Goal: Task Accomplishment & Management: Manage account settings

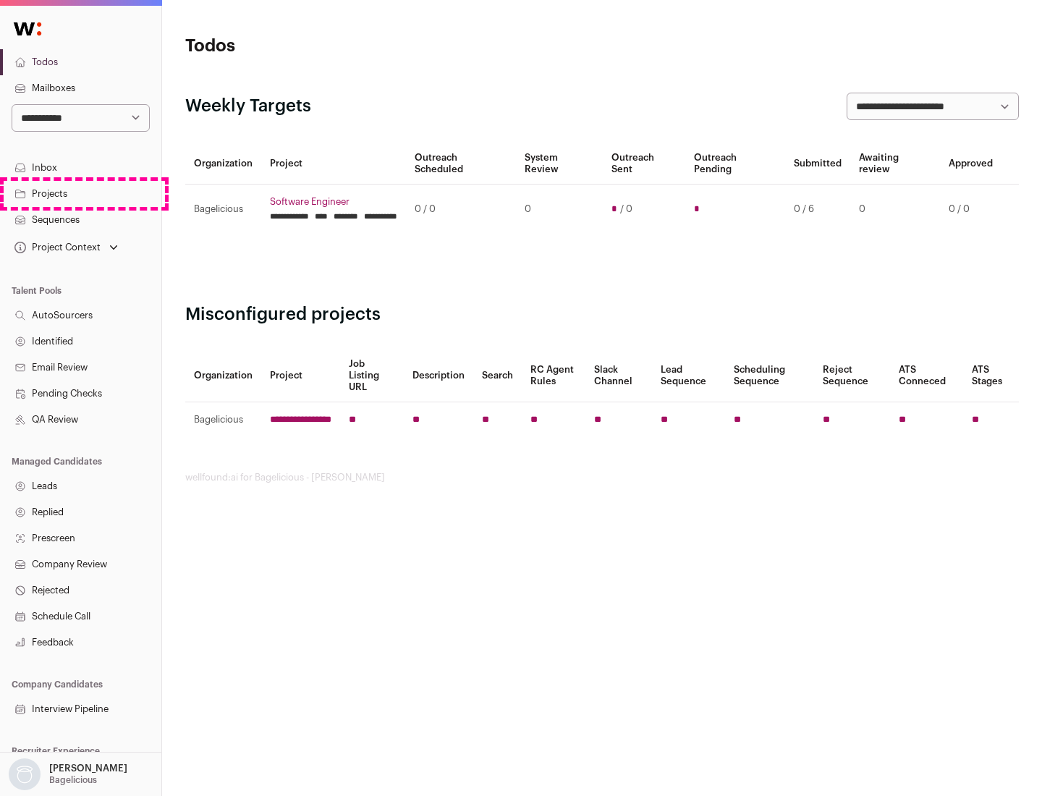
click at [80, 193] on link "Projects" at bounding box center [80, 194] width 161 height 26
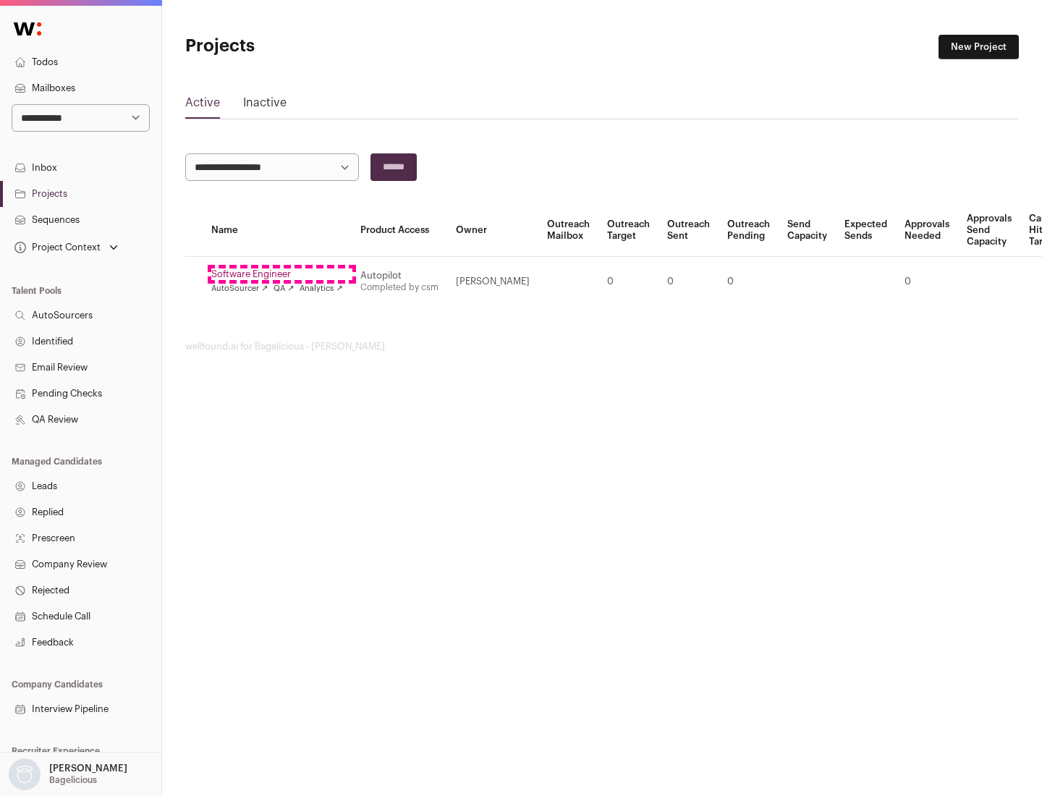
click at [281, 274] on link "Software Engineer" at bounding box center [277, 274] width 132 height 12
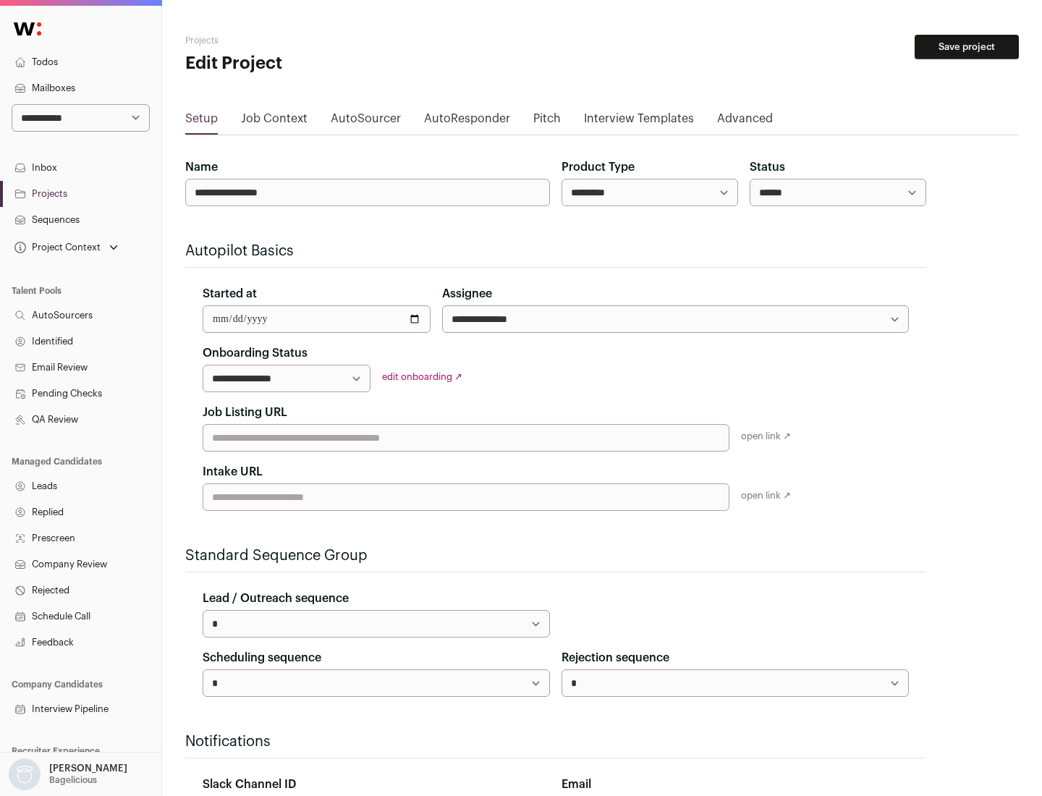
click at [967, 47] on button "Save project" at bounding box center [967, 47] width 104 height 25
